Goal: Task Accomplishment & Management: Use online tool/utility

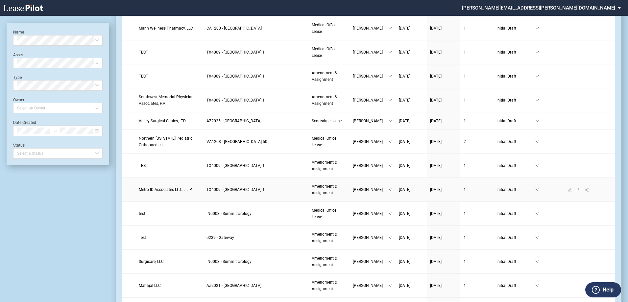
scroll to position [131, 0]
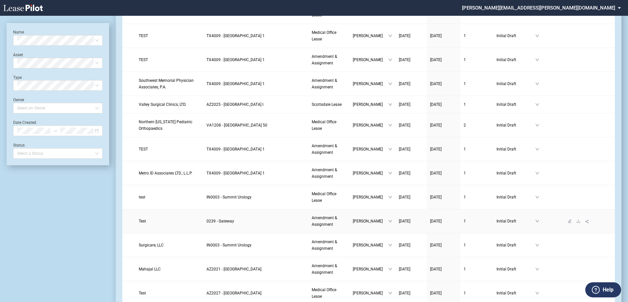
click at [200, 223] on link "Test" at bounding box center [169, 221] width 61 height 7
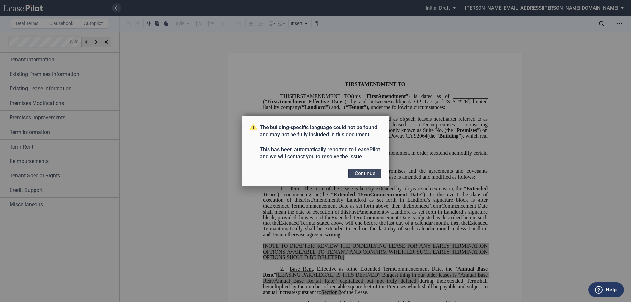
click at [371, 173] on button "Continue" at bounding box center [364, 173] width 33 height 9
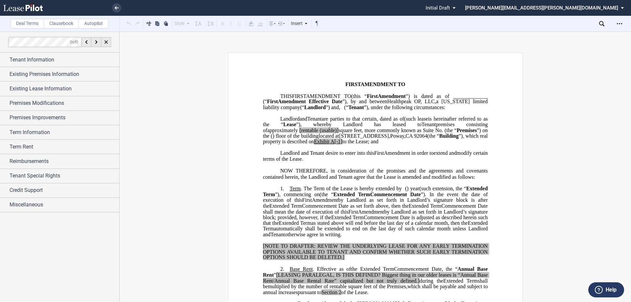
click at [117, 7] on icon at bounding box center [117, 7] width 4 height 3
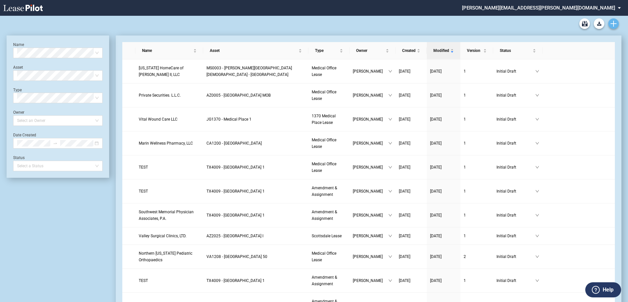
click at [614, 21] on icon "Create new document" at bounding box center [613, 24] width 6 height 6
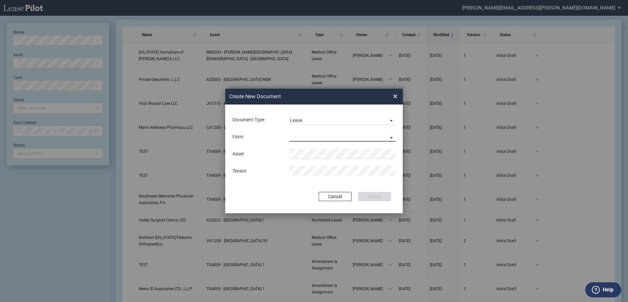
click at [339, 139] on md-select "Medical Office Lease Scottsdale Lease Louisville Lease 1370 Medical Place Lease…" at bounding box center [342, 137] width 106 height 10
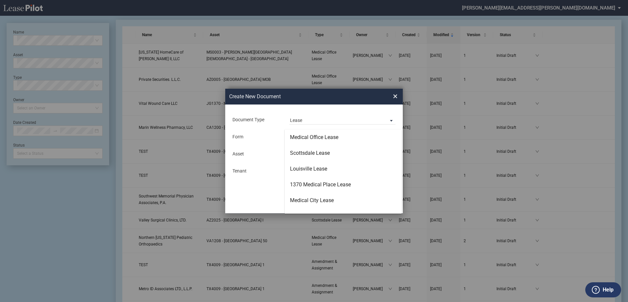
click at [339, 139] on md-option "Medical Office Lease" at bounding box center [343, 138] width 117 height 16
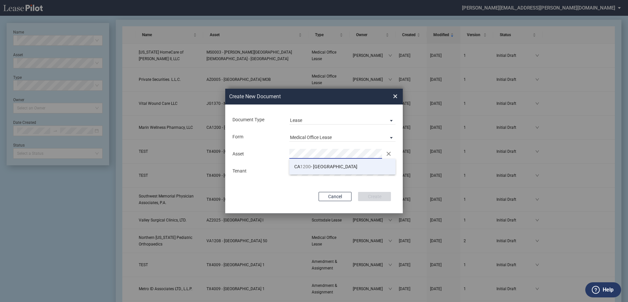
click at [330, 167] on span "CA 1200 - Encino Medical Plaza" at bounding box center [325, 166] width 63 height 5
click at [377, 196] on button "Create" at bounding box center [374, 196] width 33 height 9
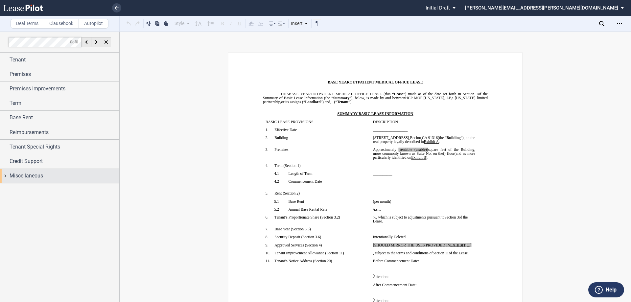
click at [63, 180] on div "Miscellaneous" at bounding box center [59, 176] width 119 height 14
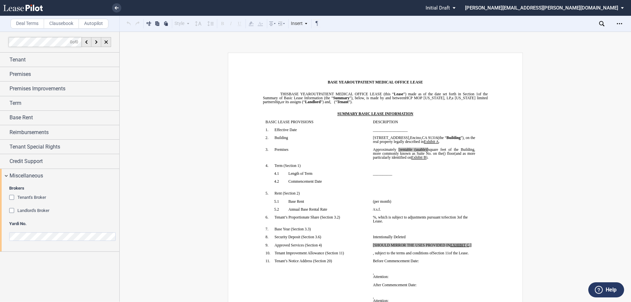
click at [13, 198] on div "Tenant's Broker" at bounding box center [12, 198] width 7 height 7
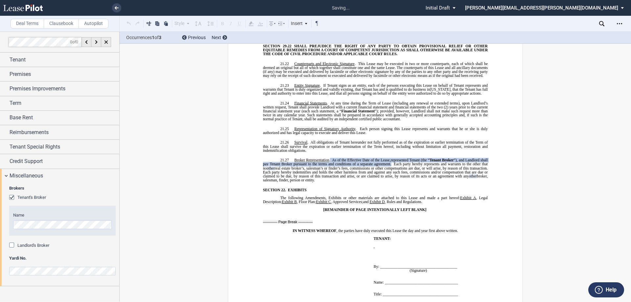
scroll to position [5479, 0]
click at [12, 244] on div "Landlord's Broker" at bounding box center [12, 246] width 7 height 7
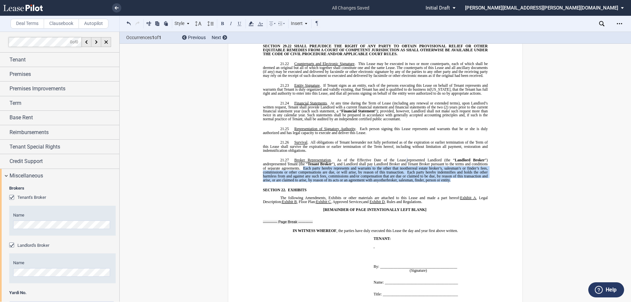
drag, startPoint x: 320, startPoint y: 152, endPoint x: 475, endPoint y: 165, distance: 155.3
click at [475, 165] on p "21.27 Broker Representation . As of the Effective Date of the Lease, ﻿ ﻿ repres…" at bounding box center [375, 170] width 225 height 24
click at [396, 170] on span "Each party hereby indemnifies and holds the other harmless from and against any…" at bounding box center [376, 176] width 226 height 12
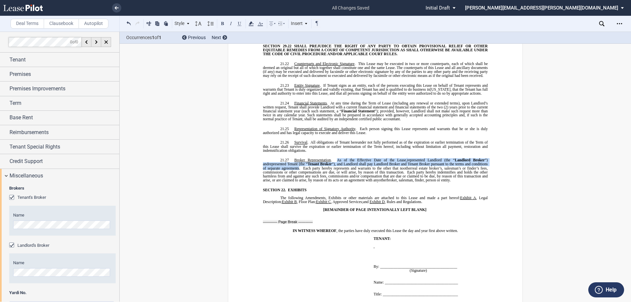
drag, startPoint x: 332, startPoint y: 144, endPoint x: 315, endPoint y: 153, distance: 18.7
click at [315, 158] on span "As of the Effective Date of the Lease, ﻿ ﻿ represented Landlord (the “ Landlord…" at bounding box center [376, 164] width 226 height 12
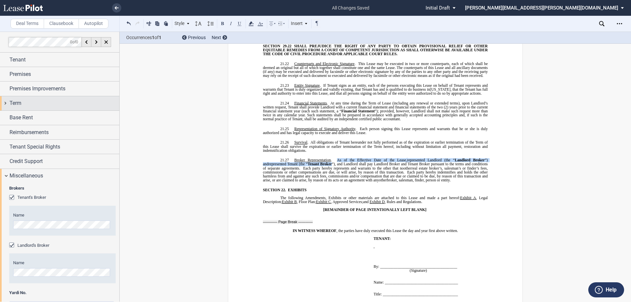
click at [59, 103] on div "Term" at bounding box center [65, 103] width 110 height 8
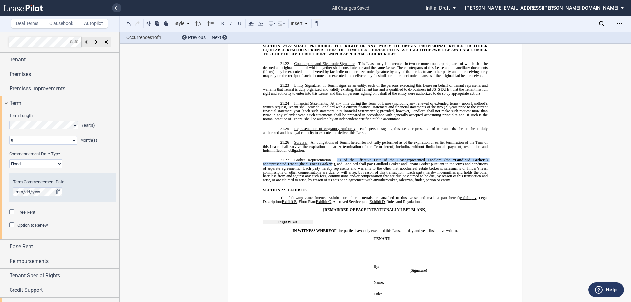
click at [12, 225] on div "Option to Renew" at bounding box center [12, 226] width 7 height 7
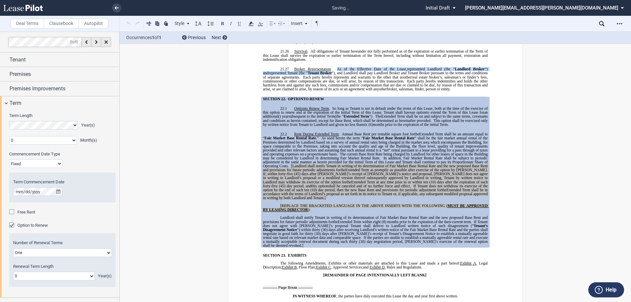
scroll to position [5570, 0]
click at [351, 180] on span "Extended Term at any time prior to or within ten" at bounding box center [389, 182] width 77 height 4
click at [331, 172] on span "(45) days after Tenant’s receipt of Landlord’s notice and proposal, Tenant does…" at bounding box center [376, 178] width 226 height 12
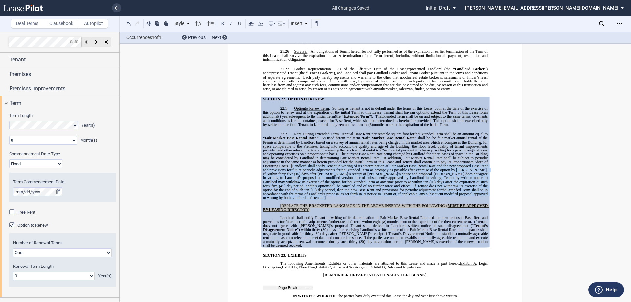
drag, startPoint x: 291, startPoint y: 150, endPoint x: 484, endPoint y: 179, distance: 195.9
click at [484, 179] on p "22.2 Rent During Extended Term . Annual Base Rent per rentable square foot for …" at bounding box center [375, 166] width 225 height 68
